Goal: Task Accomplishment & Management: Manage account settings

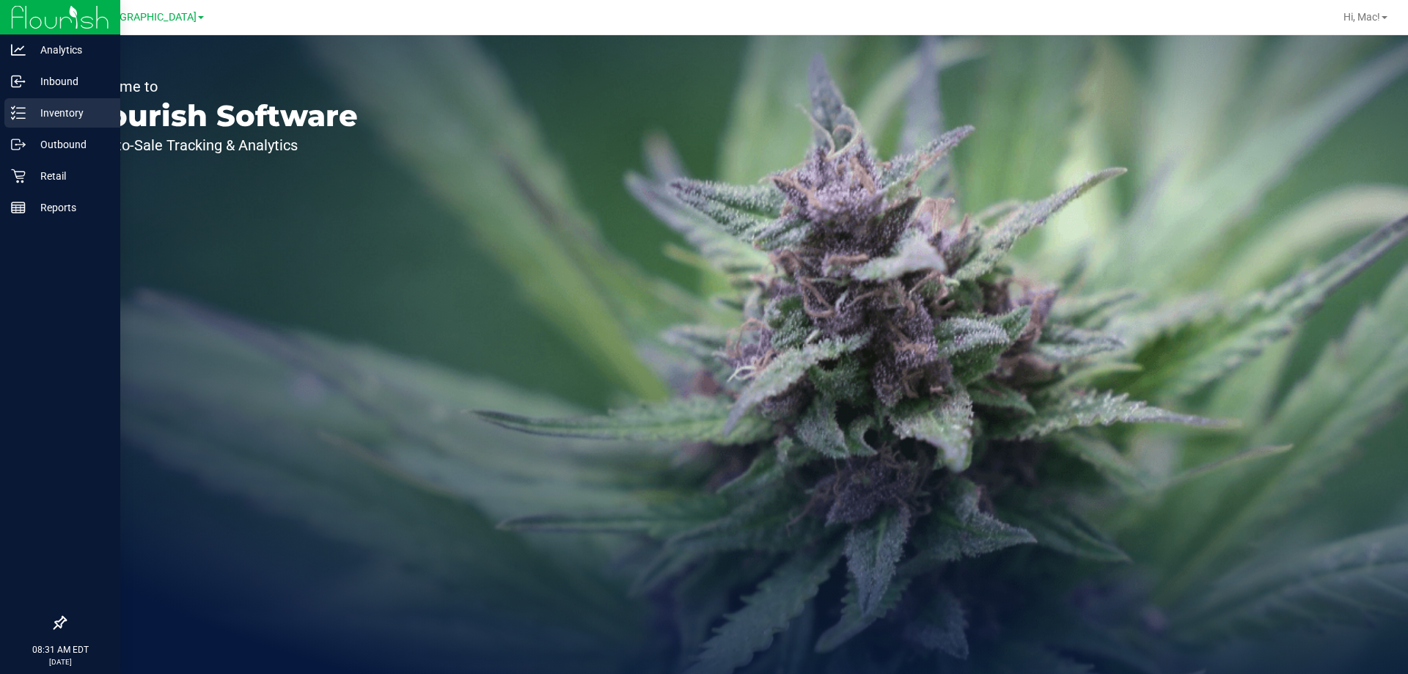
click at [0, 106] on link "Inventory" at bounding box center [60, 114] width 120 height 32
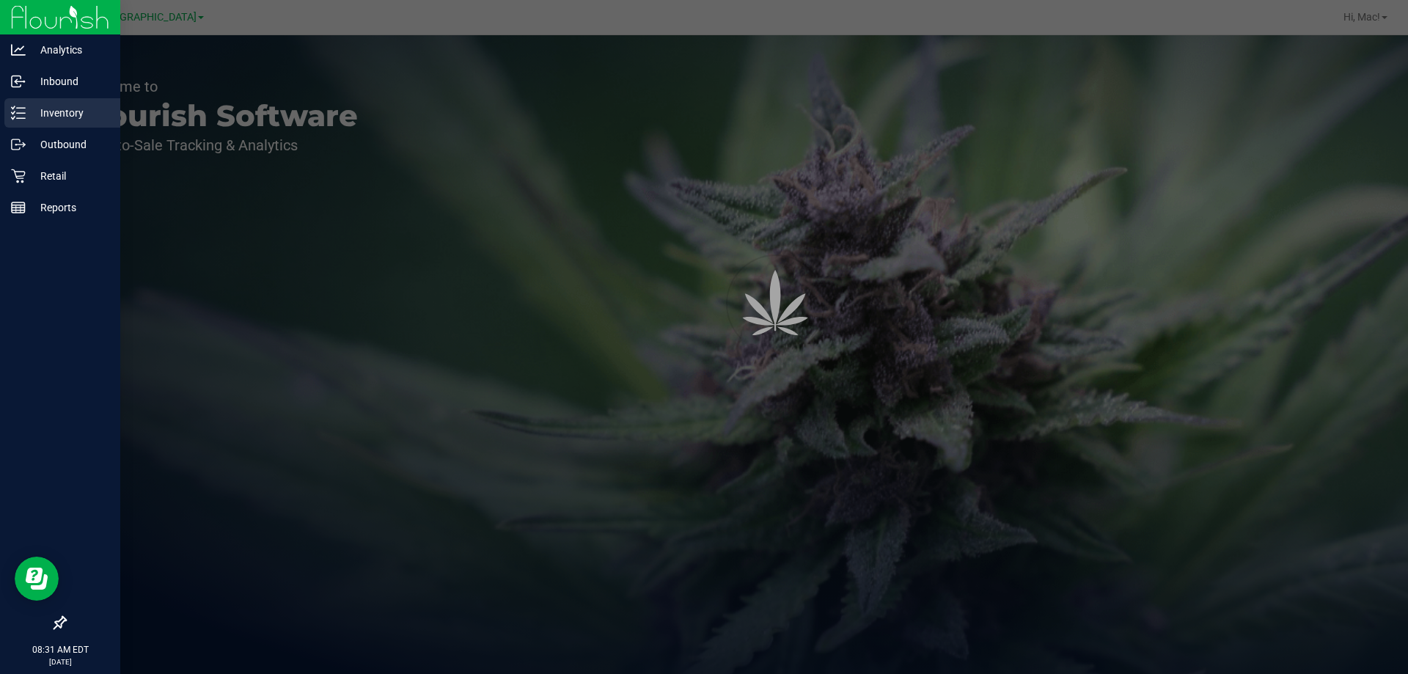
click at [17, 106] on icon at bounding box center [18, 113] width 15 height 15
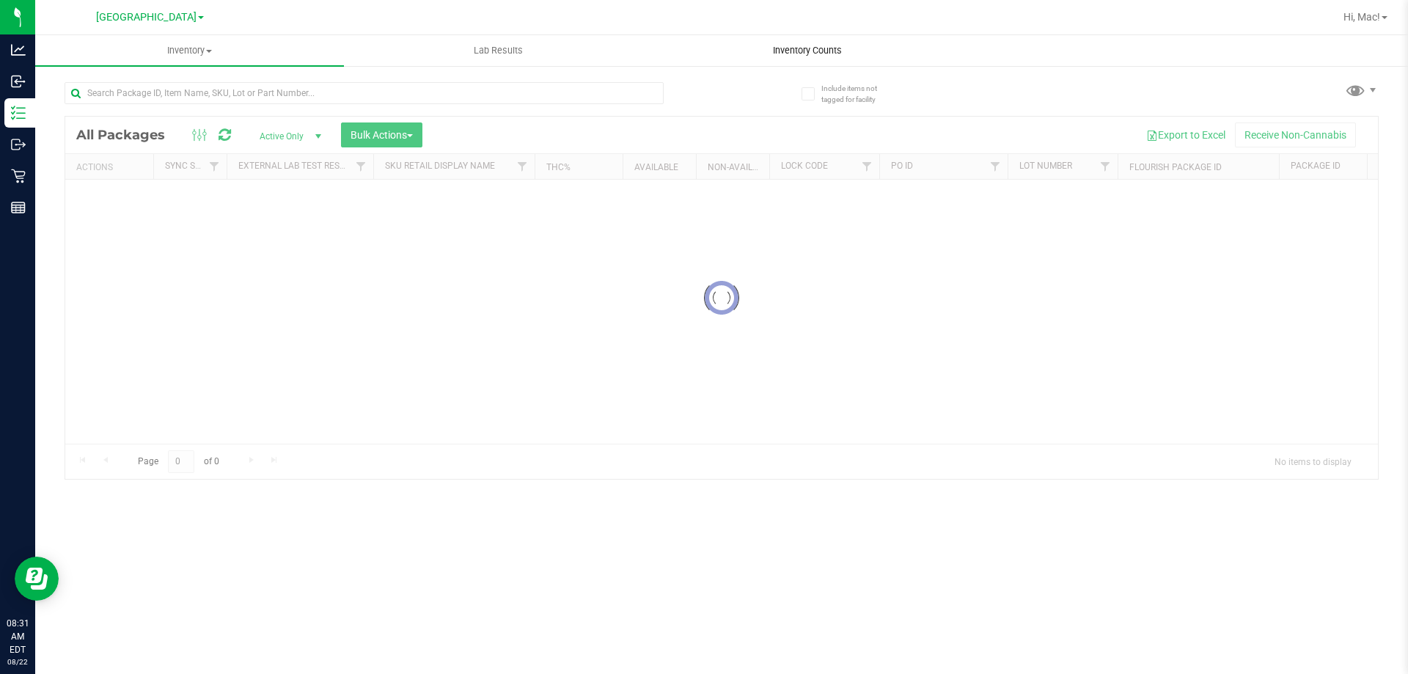
click at [785, 54] on span "Inventory Counts" at bounding box center [807, 50] width 109 height 13
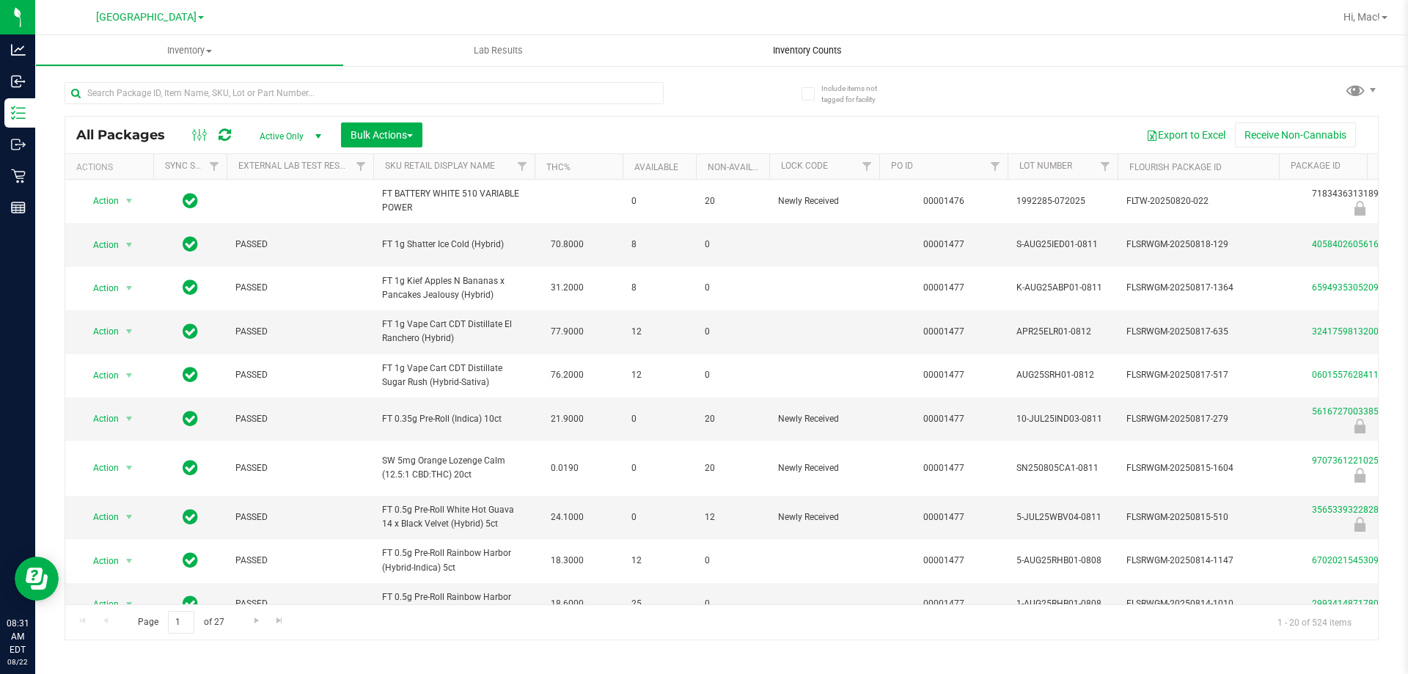
click at [789, 65] on uib-tab-heading "Inventory Counts" at bounding box center [807, 50] width 309 height 31
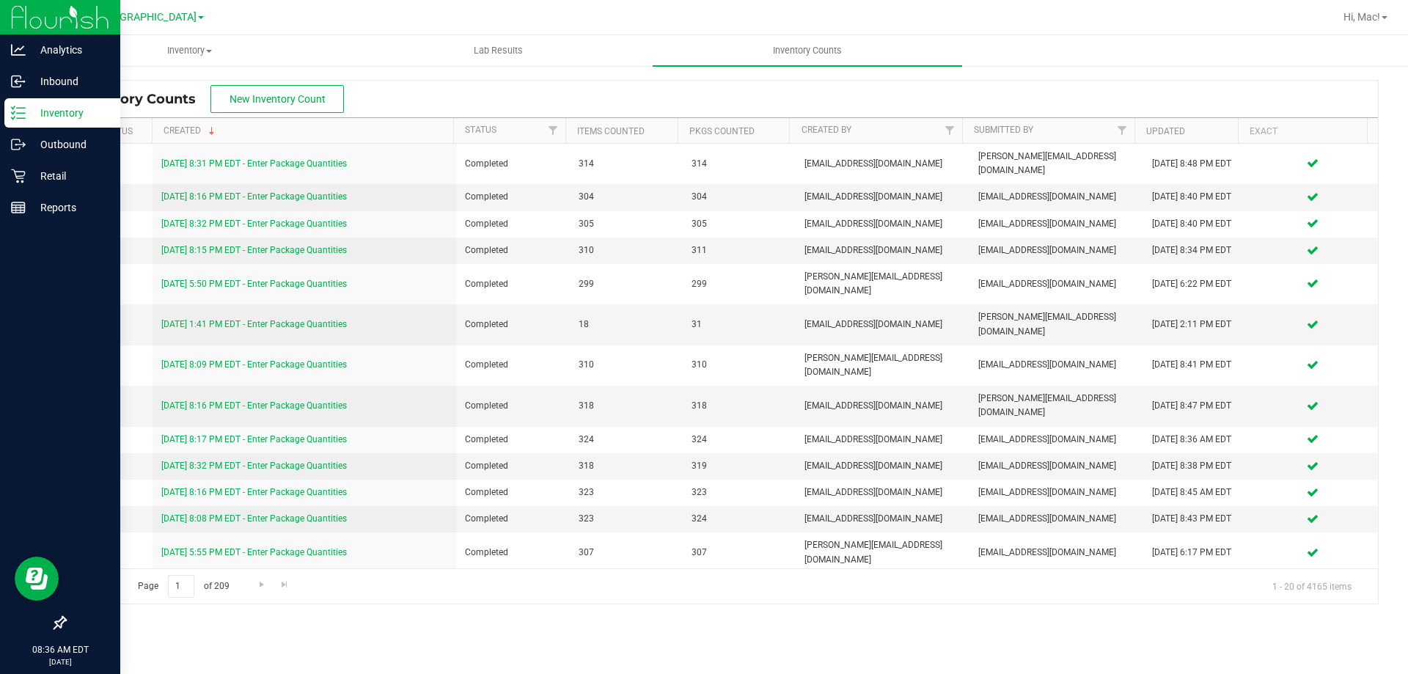
click at [21, 104] on div "Inventory" at bounding box center [62, 112] width 116 height 29
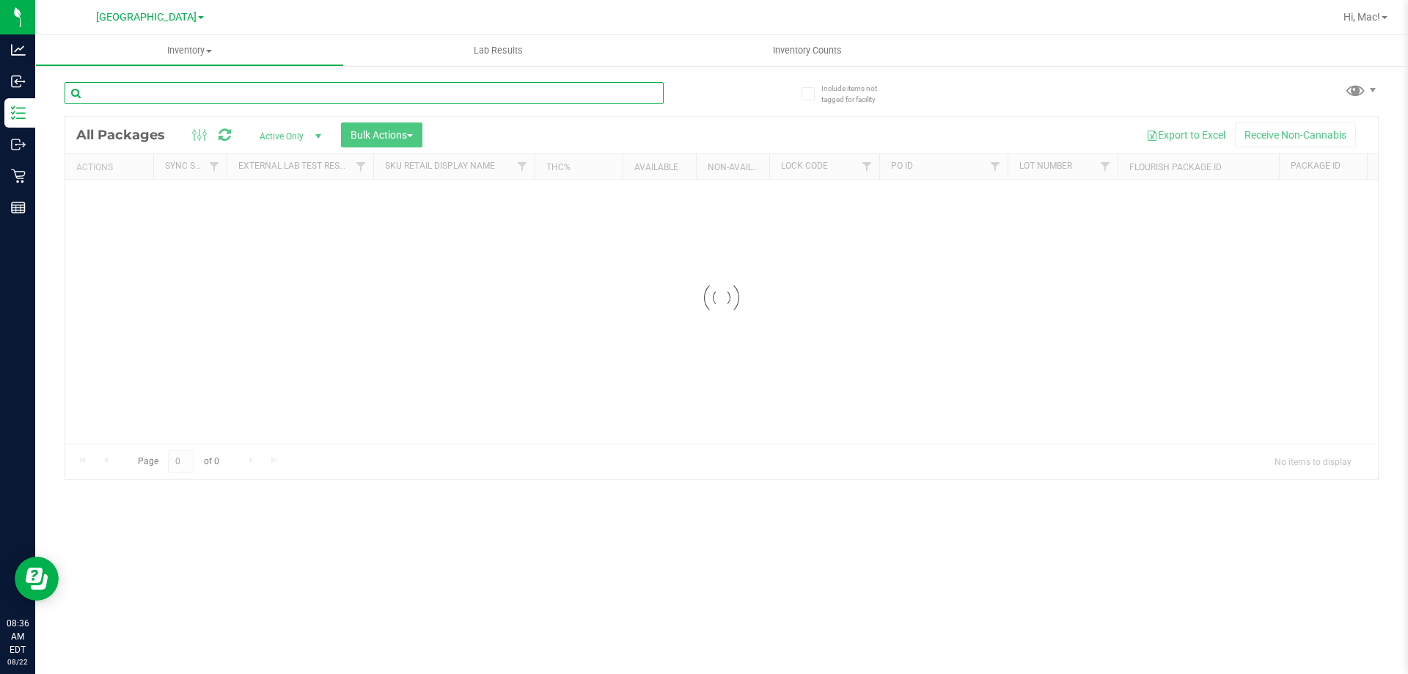
click at [264, 84] on div "Inventory All packages All inventory Waste log Create inventory Lab Results Inv…" at bounding box center [721, 354] width 1373 height 639
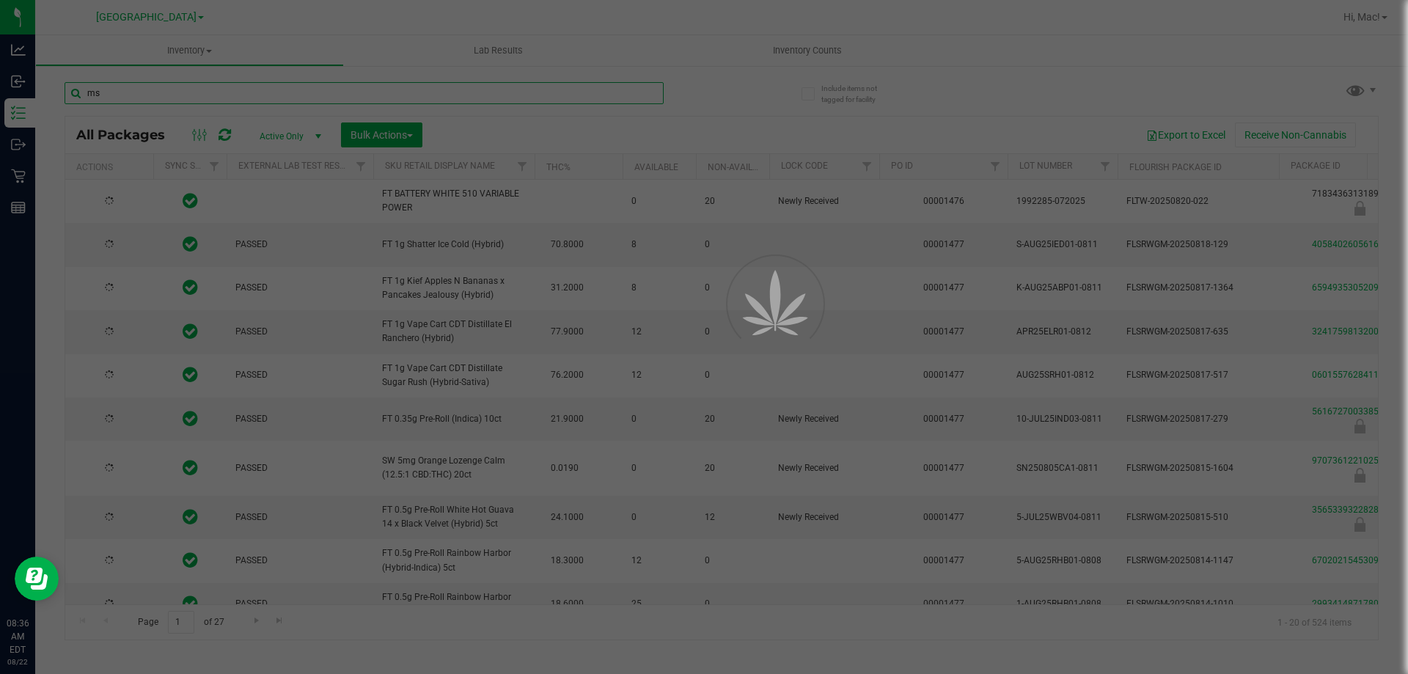
type input "msa"
type input "[DATE]"
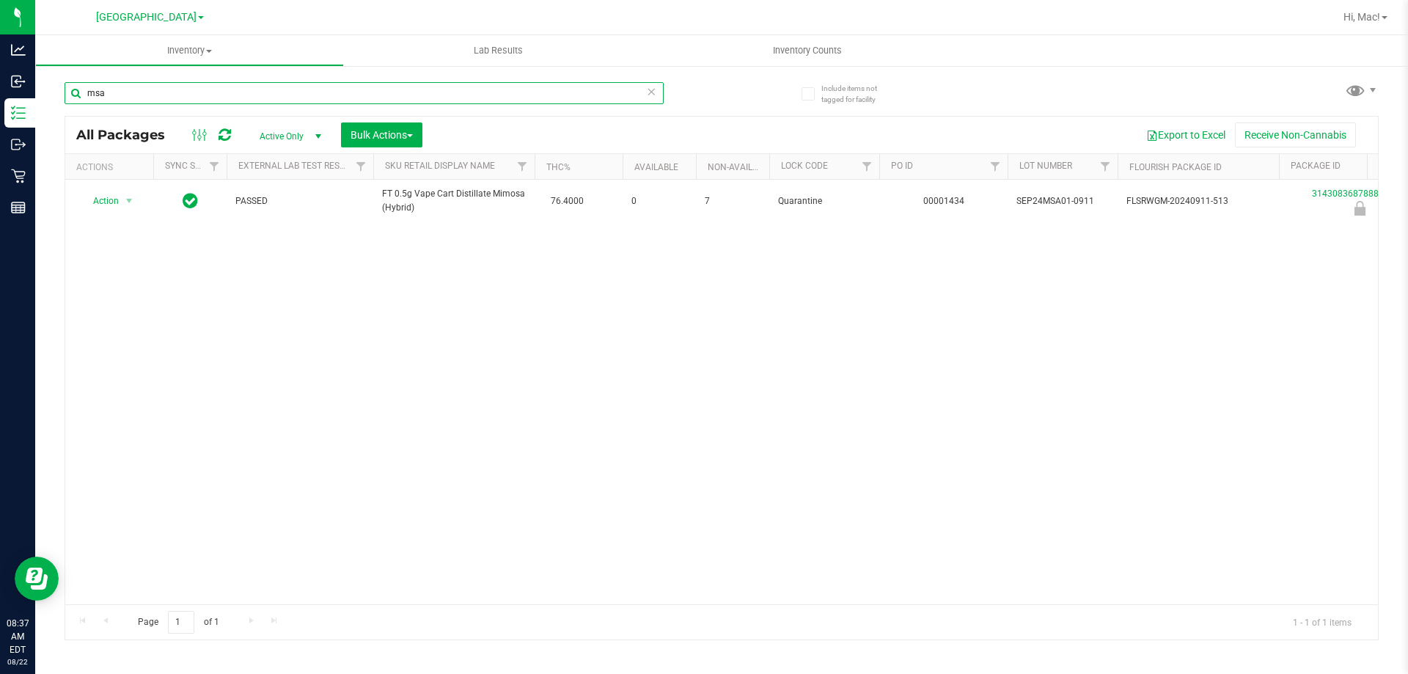
type input "msa"
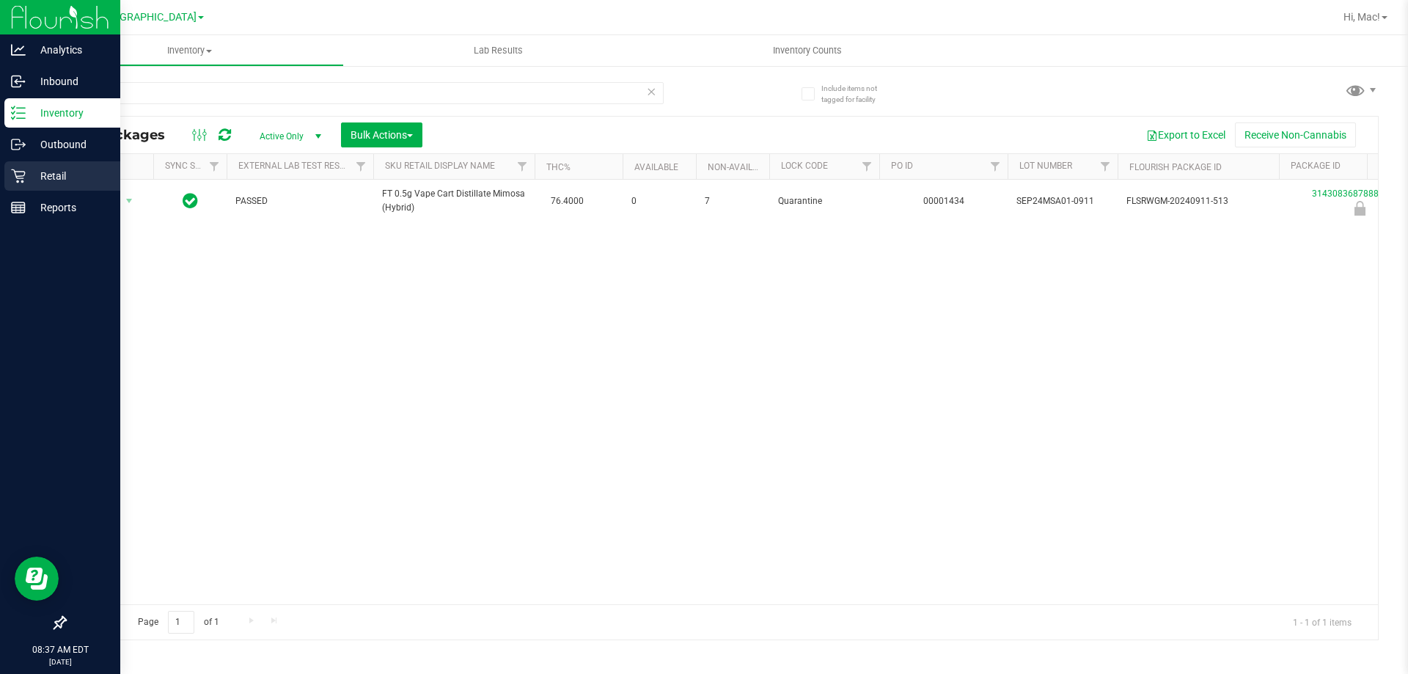
click at [66, 175] on p "Retail" at bounding box center [70, 176] width 88 height 18
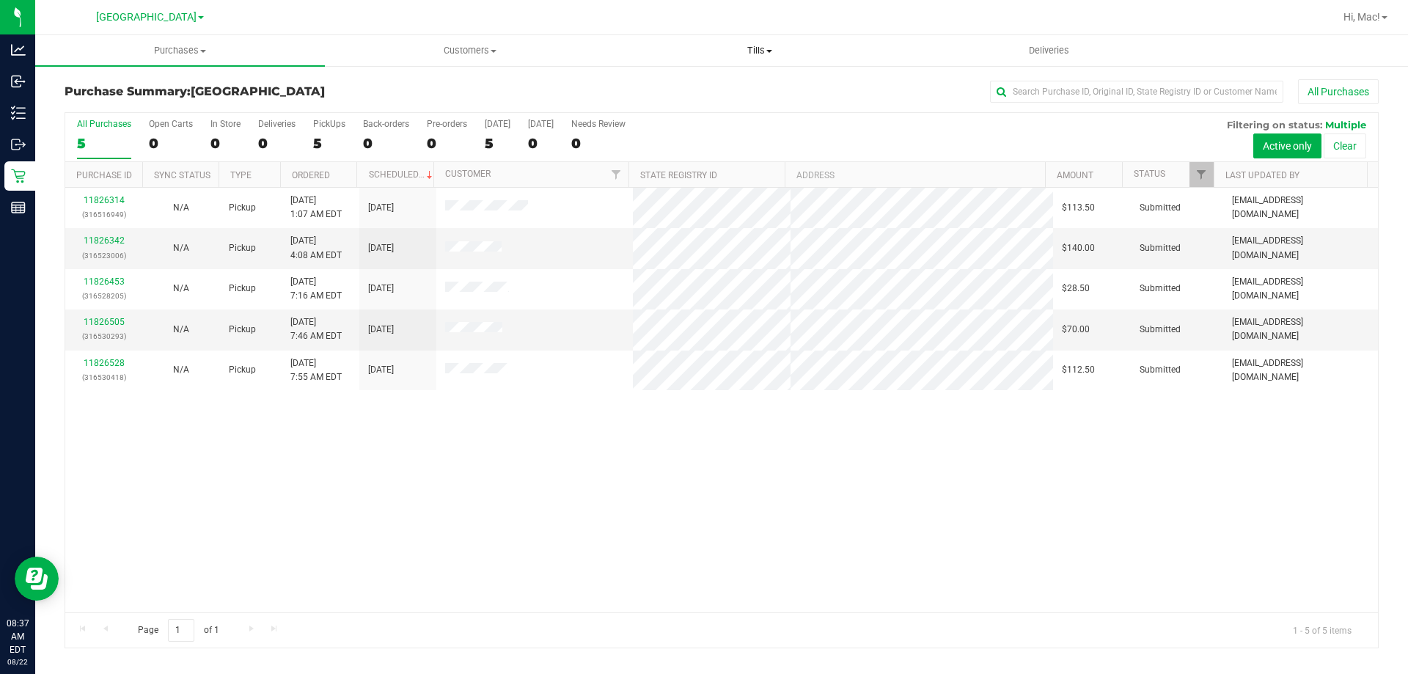
click at [758, 52] on span "Tills" at bounding box center [759, 50] width 288 height 13
click at [710, 89] on span "Manage tills" at bounding box center [664, 88] width 99 height 12
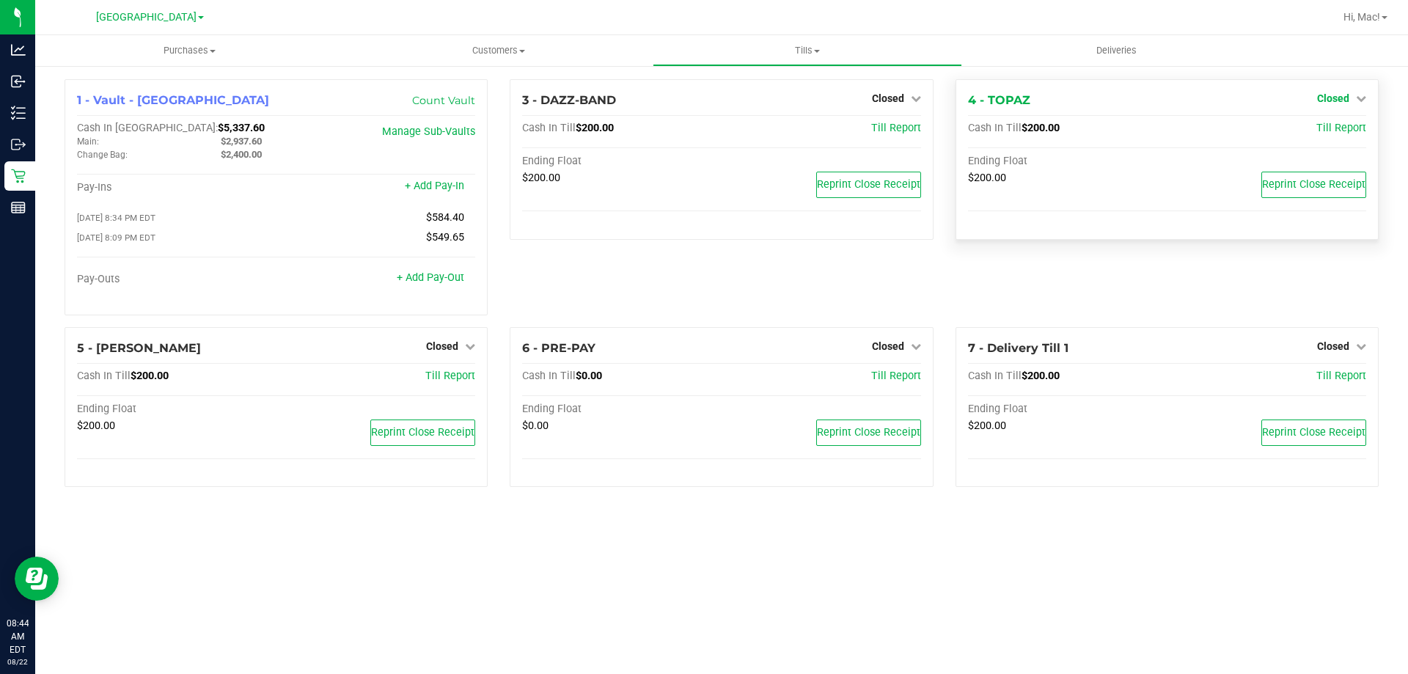
click at [1348, 98] on span "Closed" at bounding box center [1333, 98] width 32 height 12
click at [1366, 16] on span "Hi, Mac!" at bounding box center [1362, 17] width 37 height 12
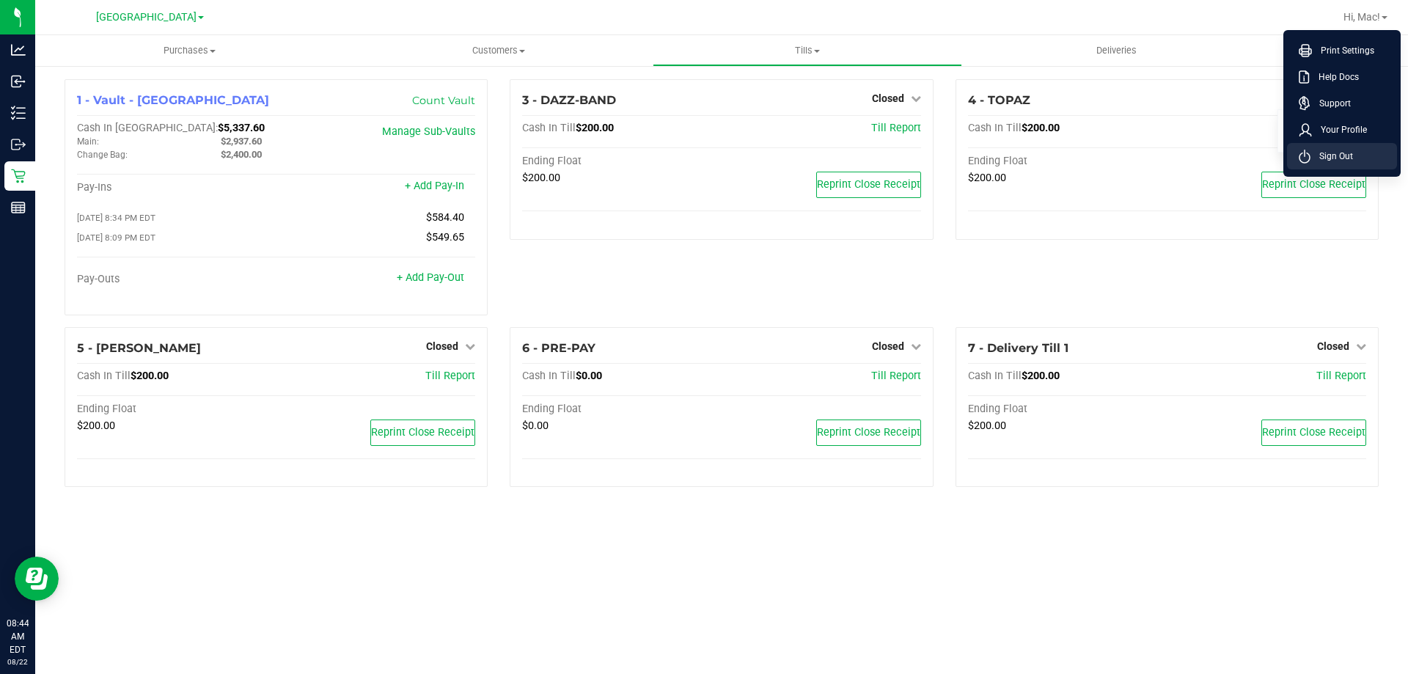
click at [1318, 161] on span "Sign Out" at bounding box center [1332, 156] width 43 height 15
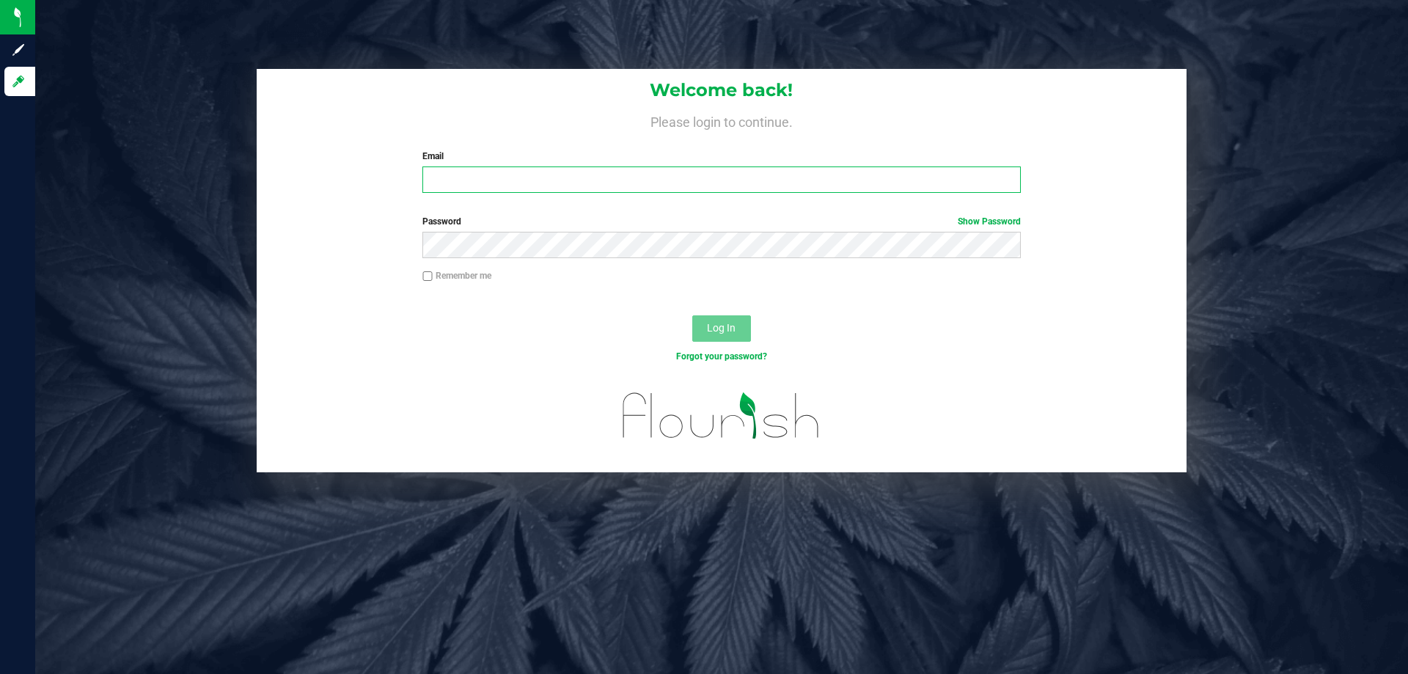
click at [608, 177] on input "Email" at bounding box center [722, 180] width 598 height 26
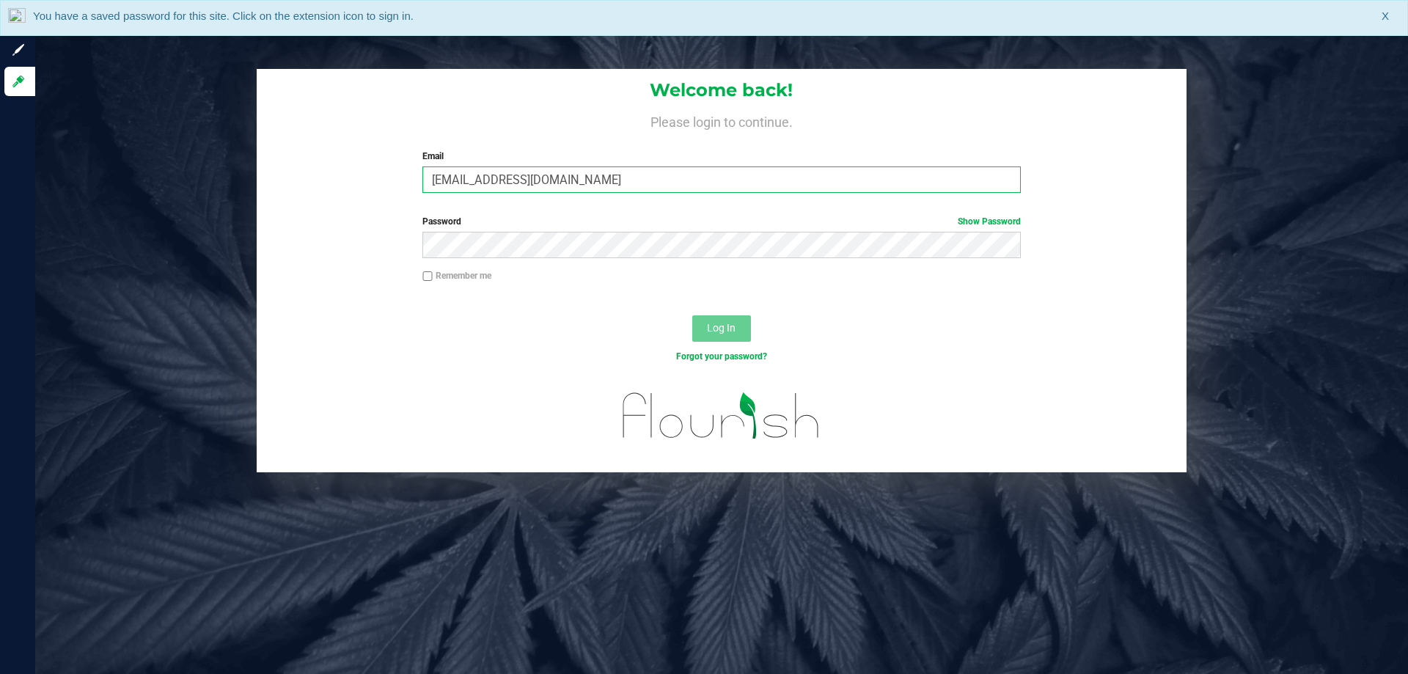
type input "[EMAIL_ADDRESS][DOMAIN_NAME]"
click at [692, 315] on button "Log In" at bounding box center [721, 328] width 59 height 26
